Goal: Navigation & Orientation: Find specific page/section

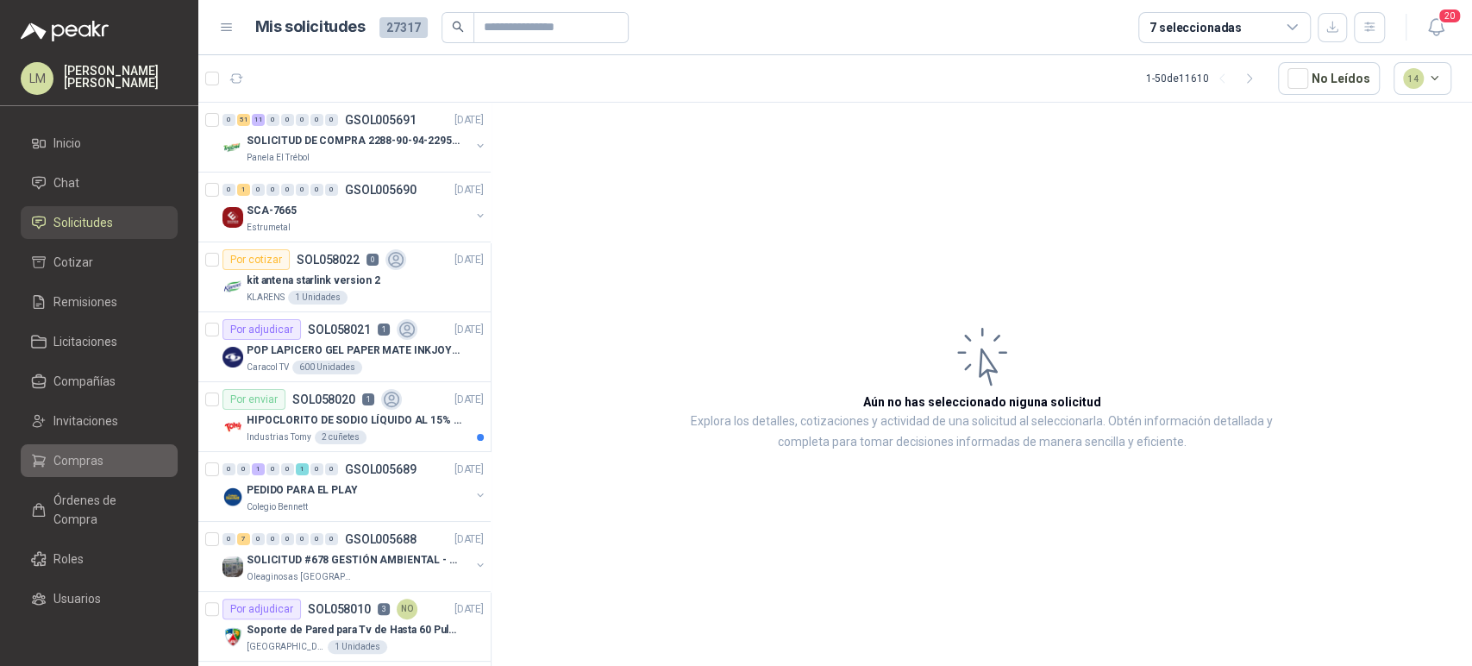
click at [58, 458] on span "Compras" at bounding box center [78, 460] width 50 height 19
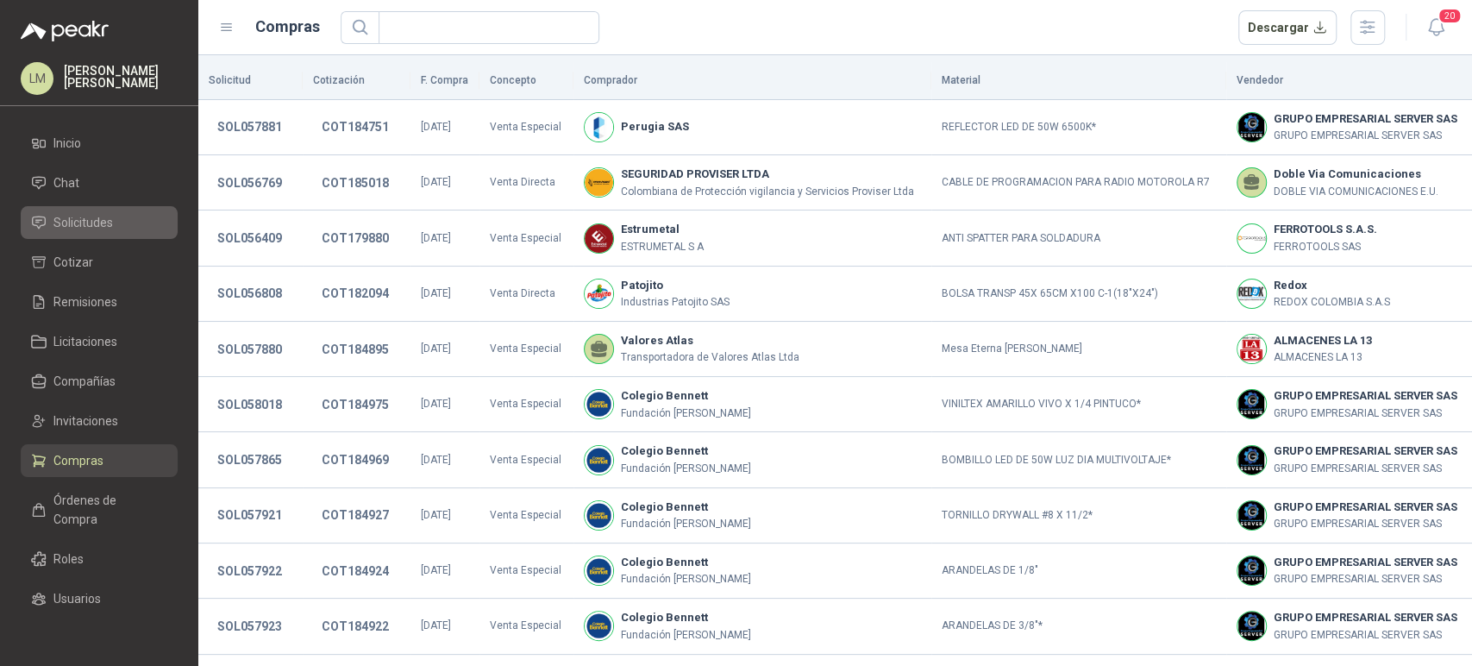
click at [73, 219] on span "Solicitudes" at bounding box center [82, 222] width 59 height 19
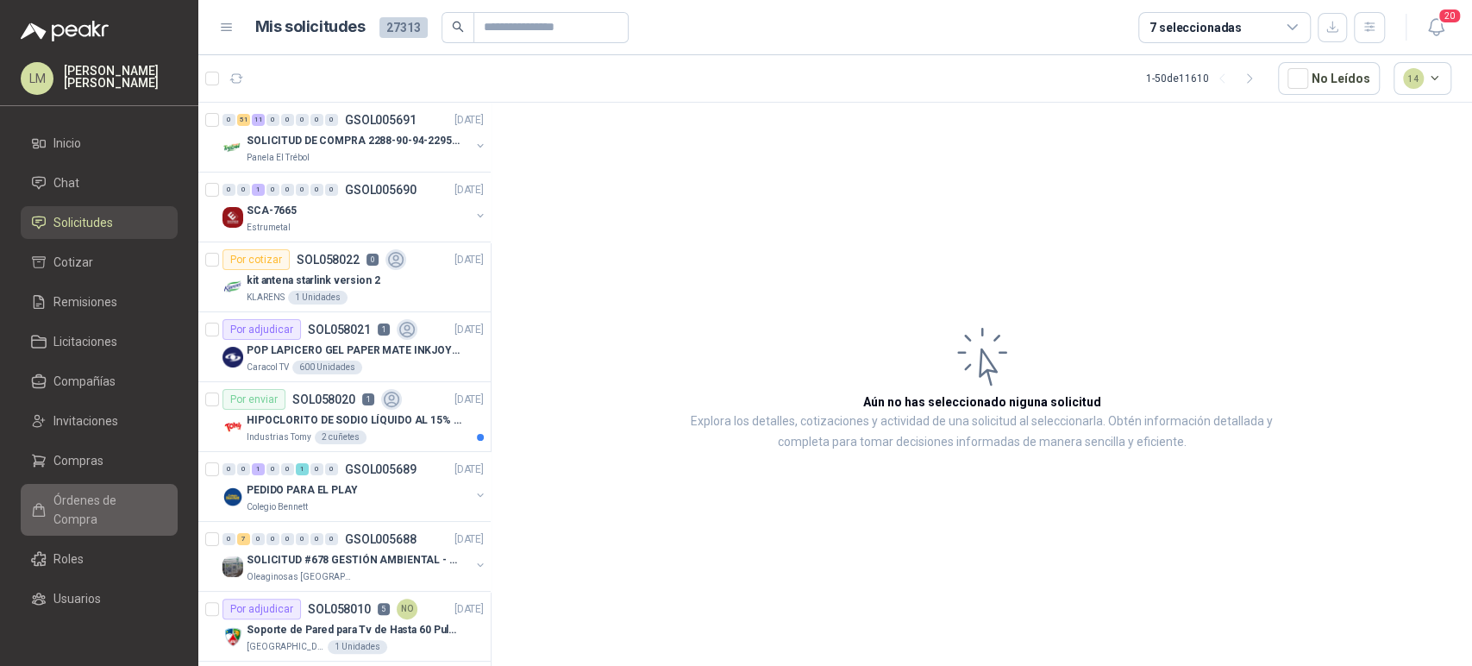
click at [63, 508] on span "Órdenes de Compra" at bounding box center [107, 510] width 108 height 38
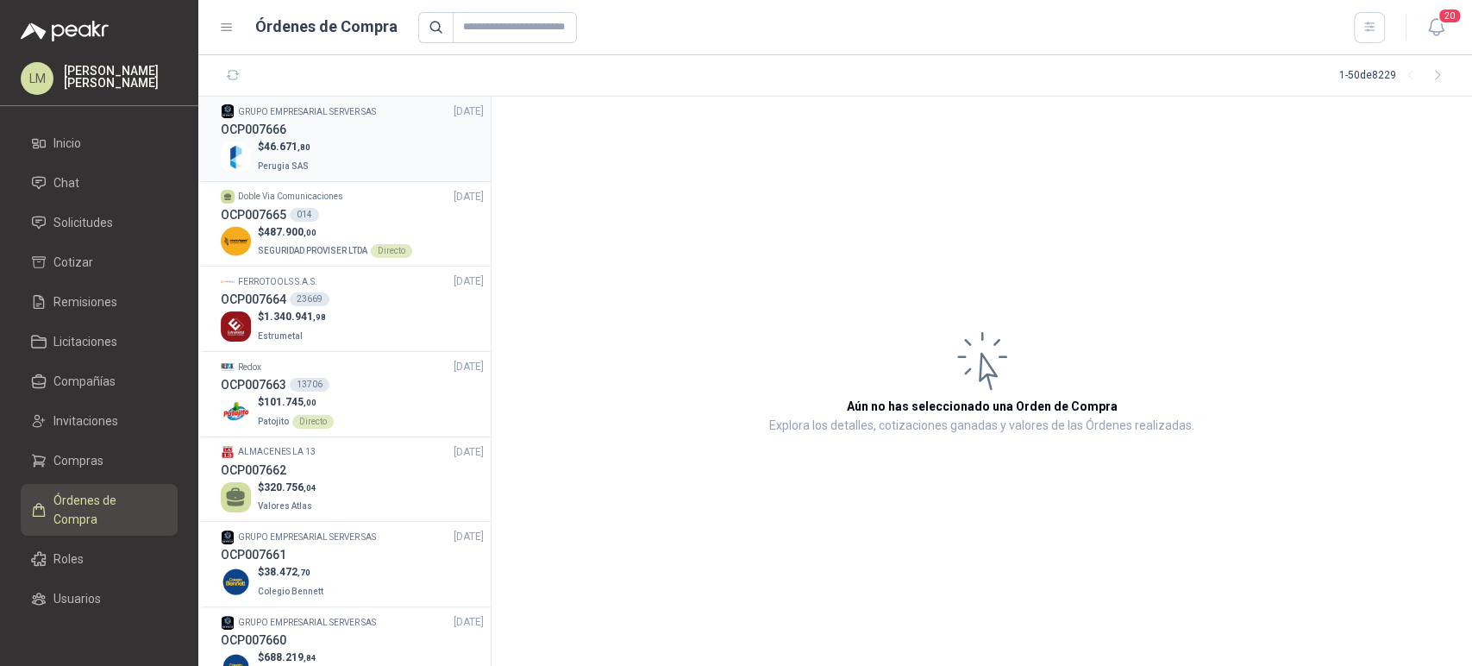
click at [298, 141] on span "46.671 ,80" at bounding box center [287, 147] width 47 height 12
